Goal: Transaction & Acquisition: Purchase product/service

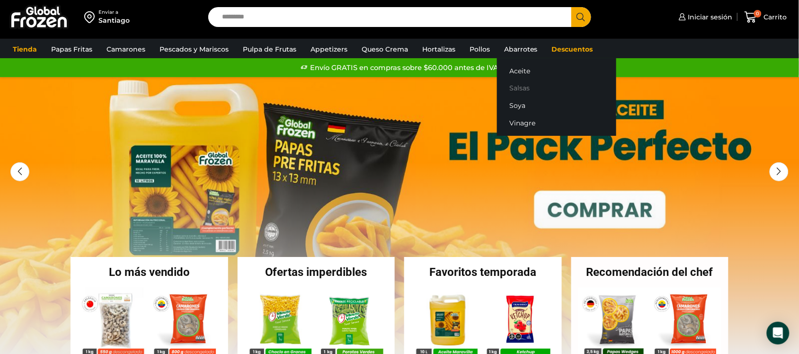
click at [526, 84] on link "Salsas" at bounding box center [556, 89] width 119 height 18
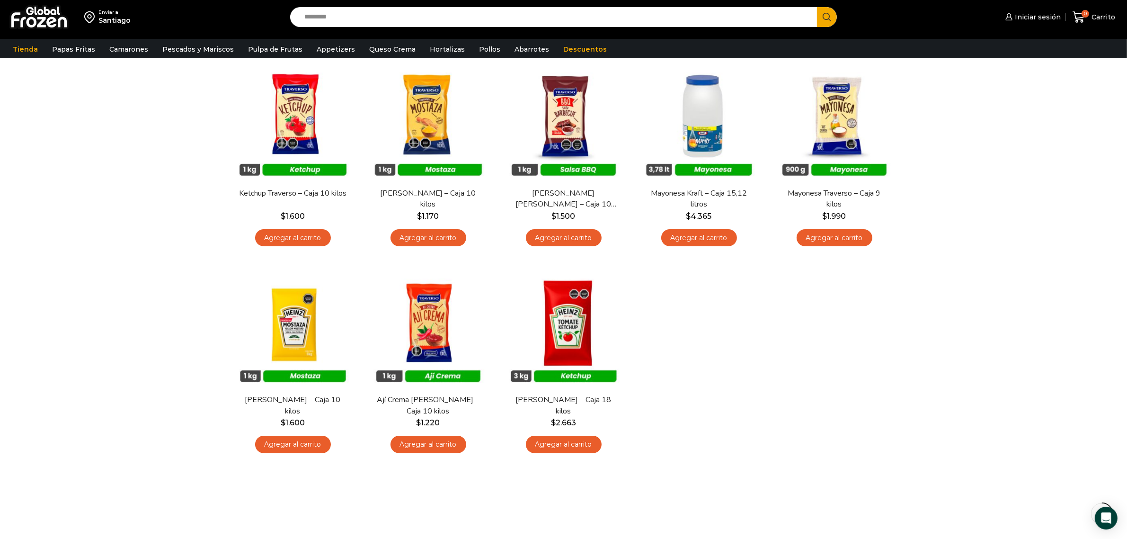
scroll to position [65, 0]
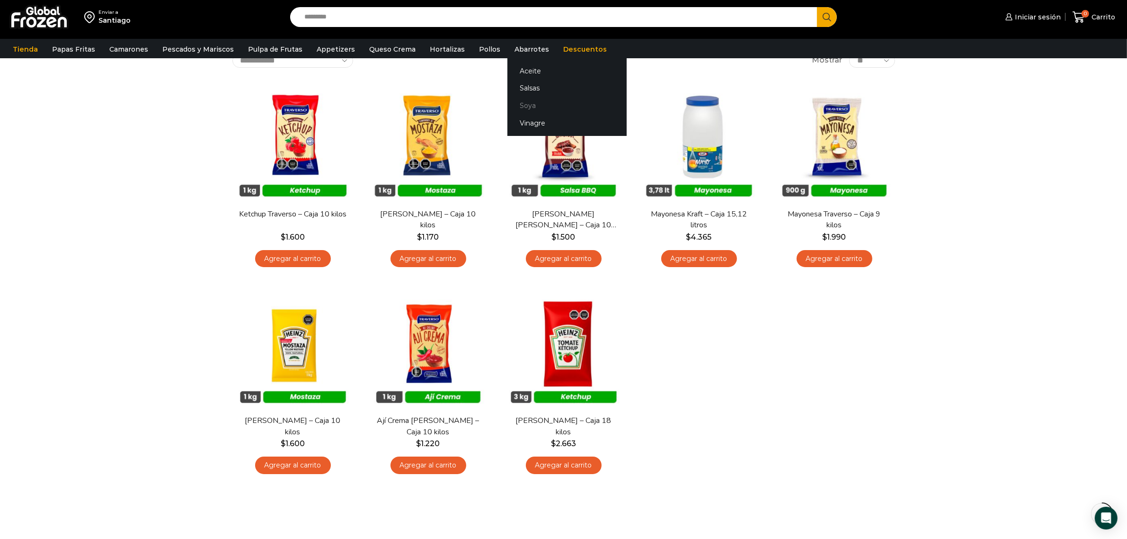
click at [517, 102] on link "Soya" at bounding box center [567, 106] width 119 height 18
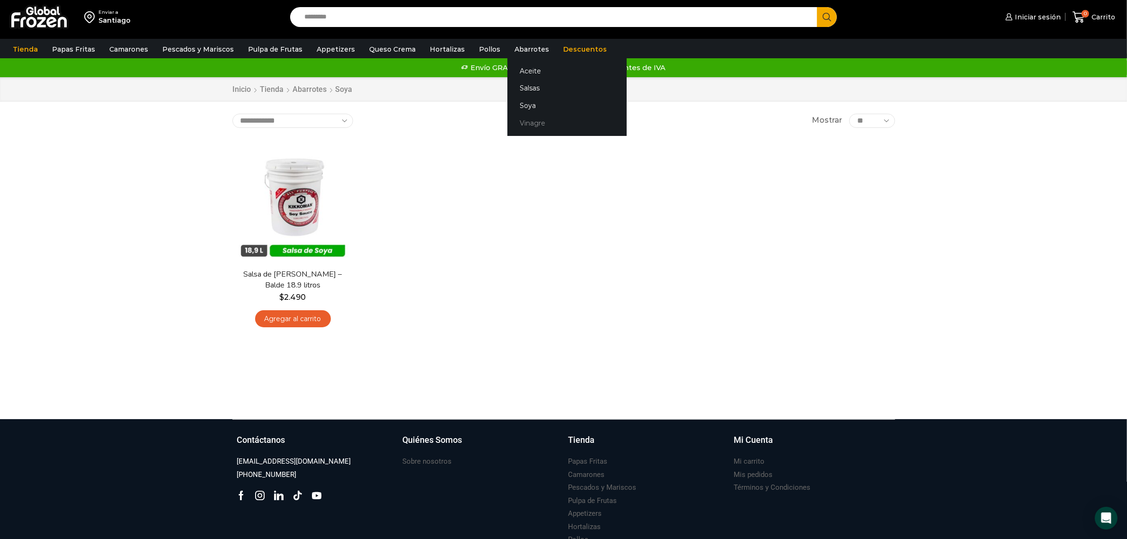
click at [525, 123] on link "Vinagre" at bounding box center [567, 124] width 119 height 18
